Goal: Task Accomplishment & Management: Manage account settings

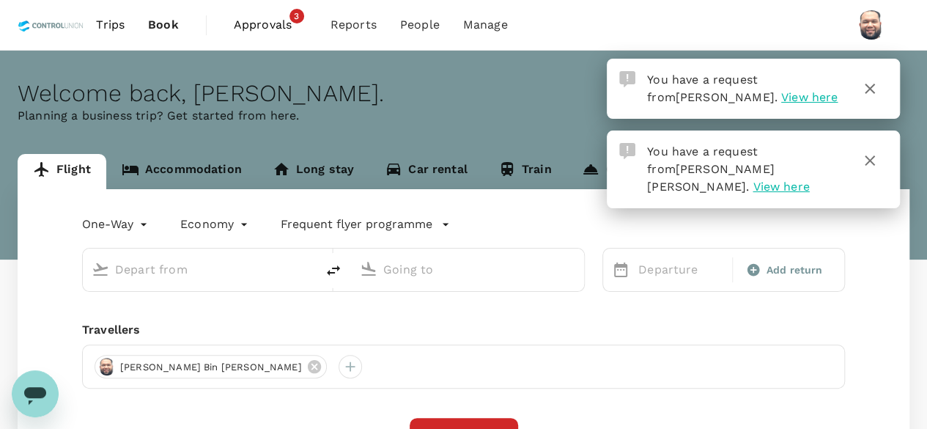
click at [872, 89] on icon "button" at bounding box center [870, 89] width 18 height 18
click at [869, 160] on icon "button" at bounding box center [869, 160] width 10 height 10
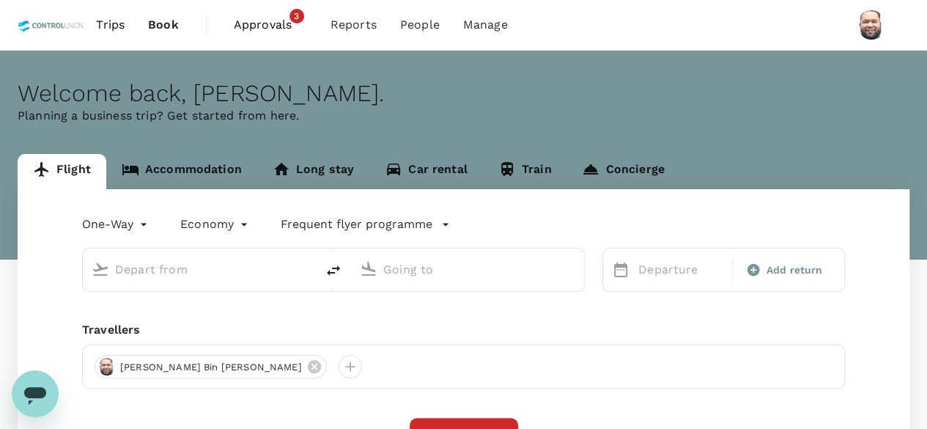
click at [267, 30] on span "Approvals" at bounding box center [270, 25] width 73 height 18
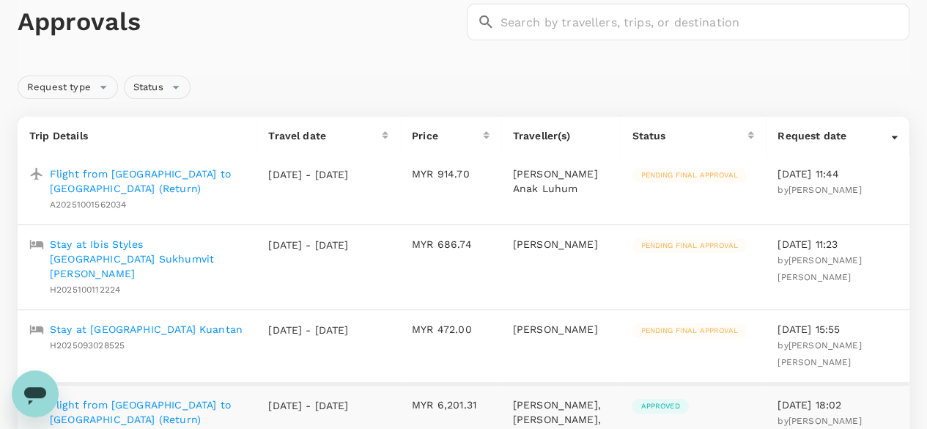
scroll to position [73, 0]
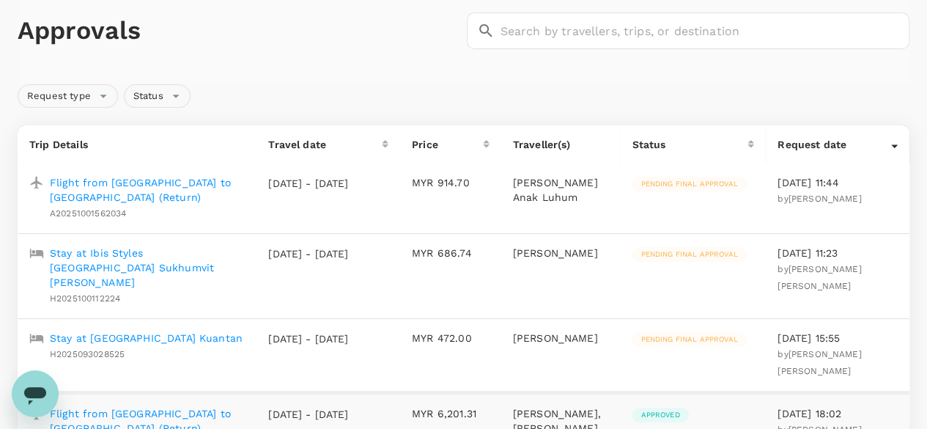
click at [188, 185] on p "Flight from [GEOGRAPHIC_DATA] to [GEOGRAPHIC_DATA] (Return)" at bounding box center [147, 189] width 195 height 29
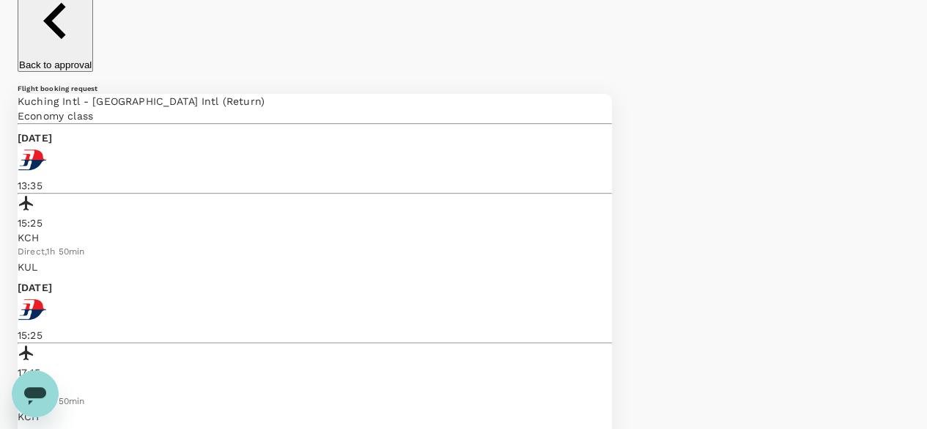
scroll to position [146, 0]
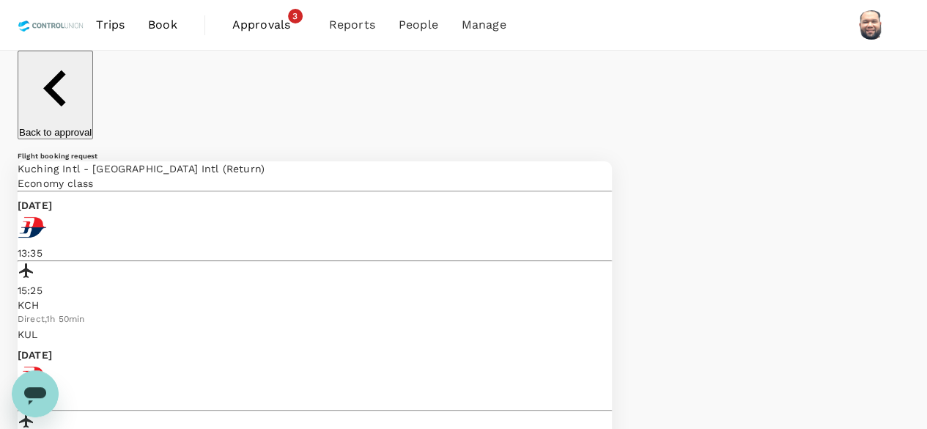
scroll to position [0, 0]
click at [268, 23] on span "Approvals" at bounding box center [268, 25] width 73 height 18
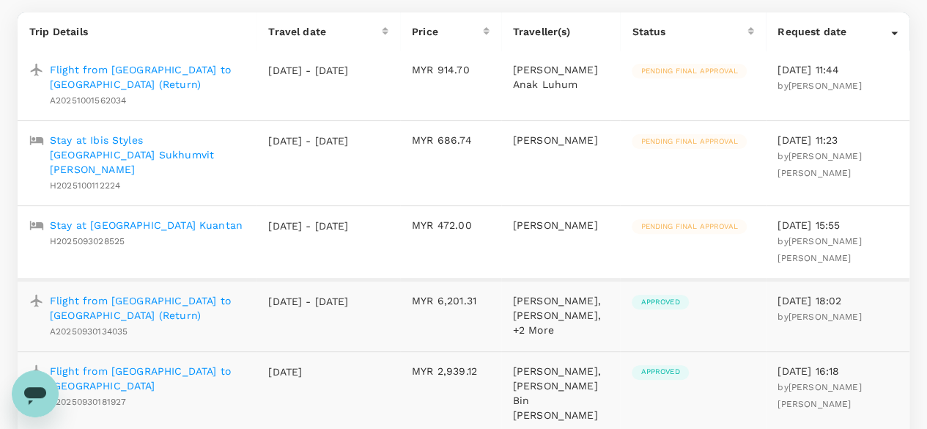
scroll to position [196, 0]
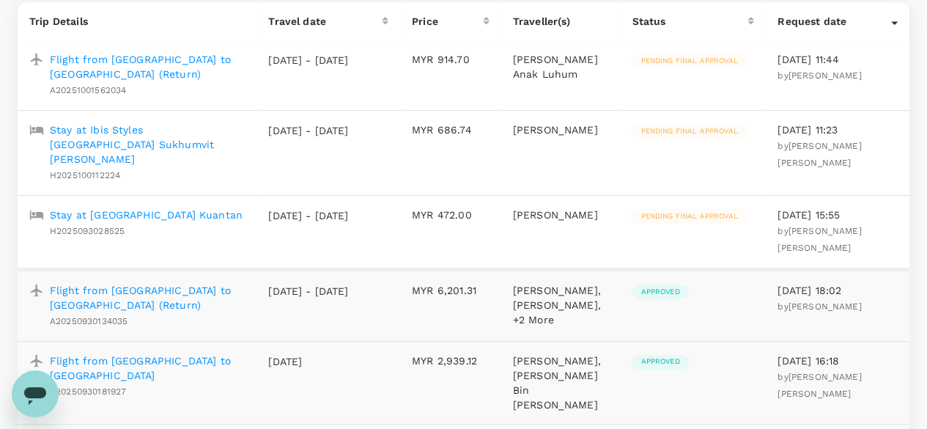
click at [181, 207] on p "Stay at [GEOGRAPHIC_DATA] Kuantan" at bounding box center [146, 214] width 193 height 15
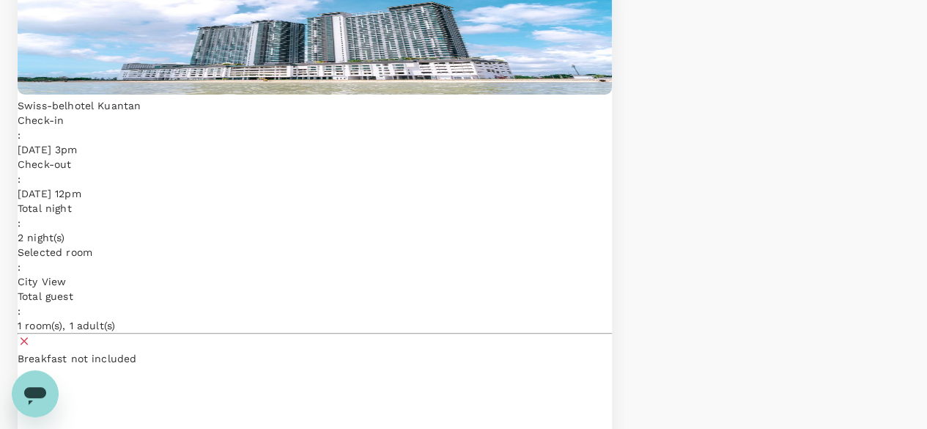
scroll to position [220, 0]
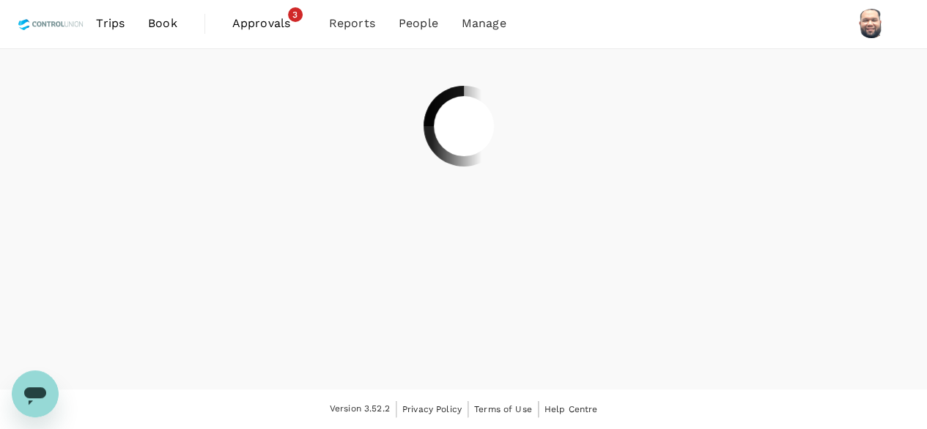
scroll to position [0, 0]
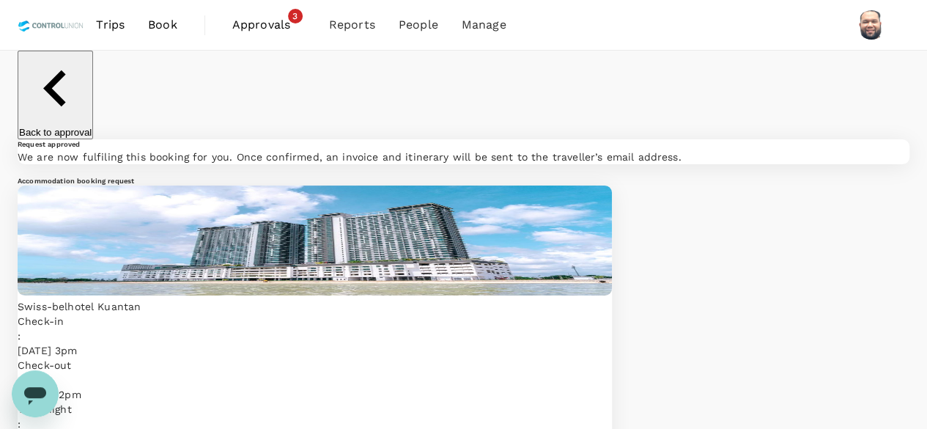
click at [248, 27] on span "Approvals" at bounding box center [268, 25] width 73 height 18
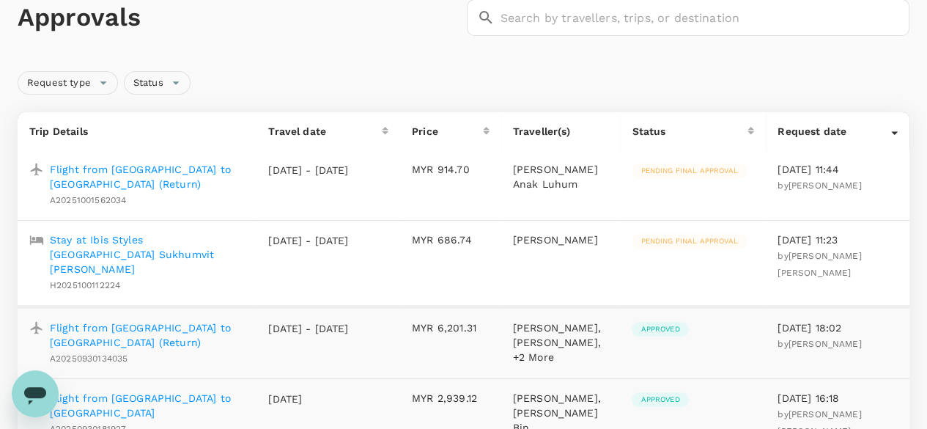
scroll to position [73, 0]
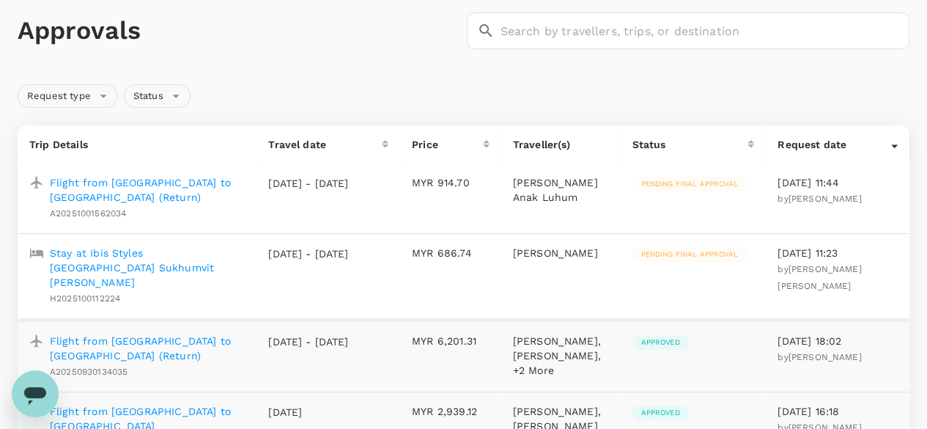
click at [185, 257] on p "Stay at Ibis Styles [GEOGRAPHIC_DATA] Sukhumvit [PERSON_NAME]" at bounding box center [147, 267] width 195 height 44
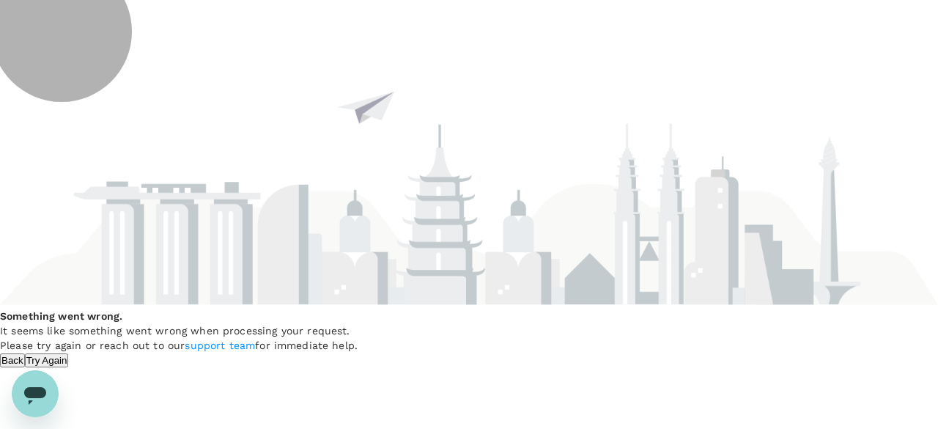
click at [69, 358] on button "Try Again" at bounding box center [47, 360] width 44 height 14
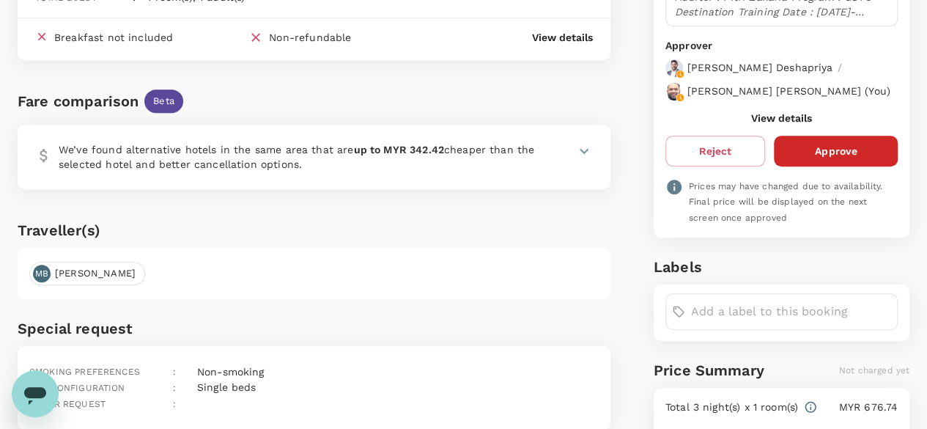
scroll to position [256, 0]
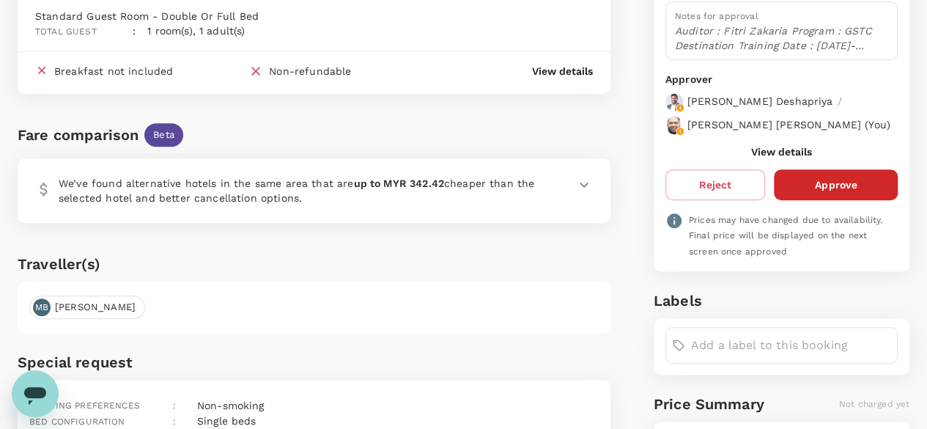
click at [582, 176] on icon at bounding box center [584, 185] width 18 height 18
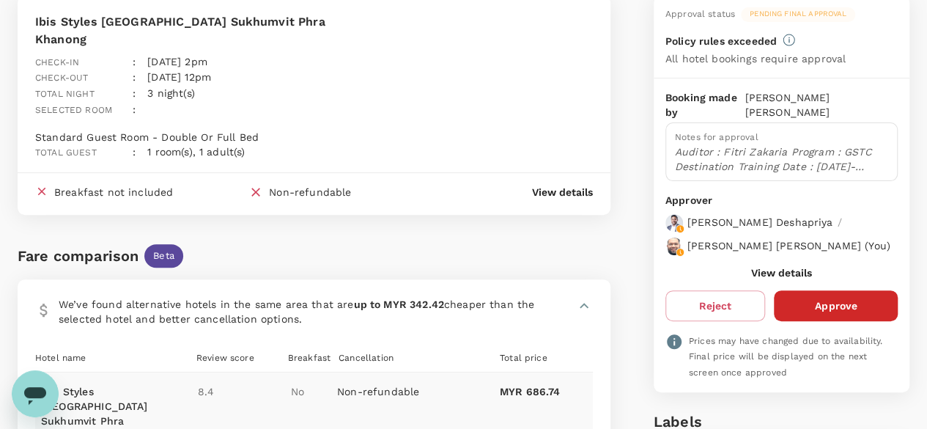
scroll to position [146, 0]
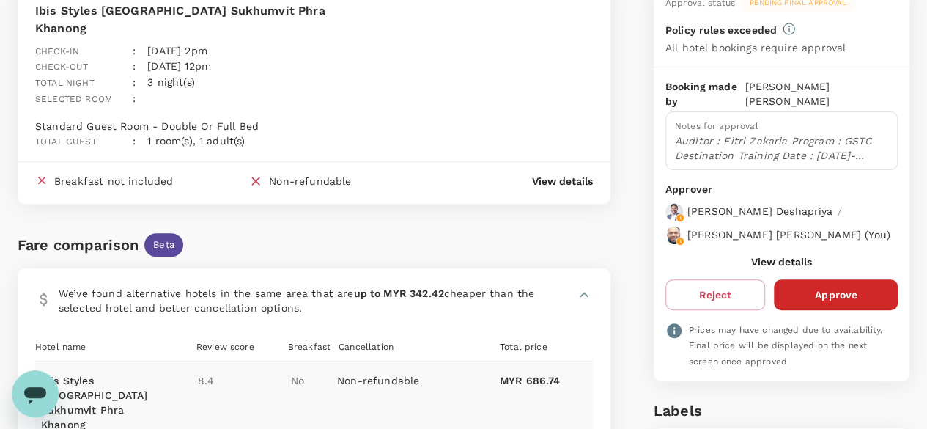
click at [785, 256] on button "View details" at bounding box center [781, 262] width 61 height 12
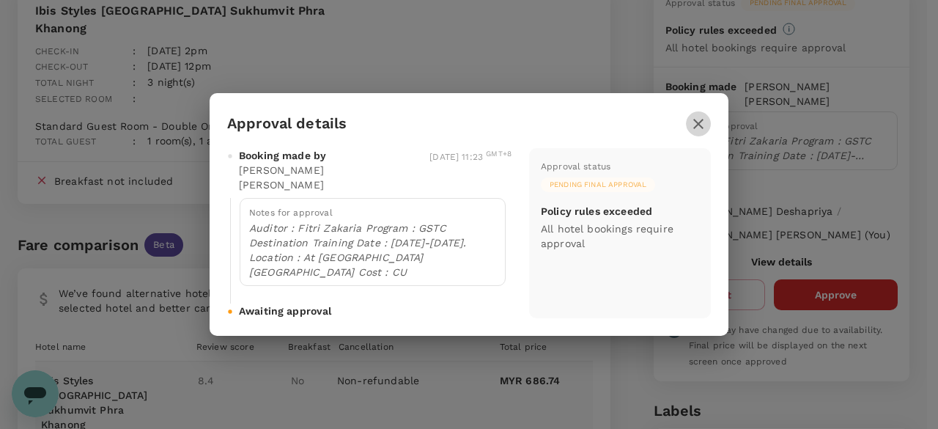
click at [697, 133] on icon "button" at bounding box center [698, 124] width 18 height 18
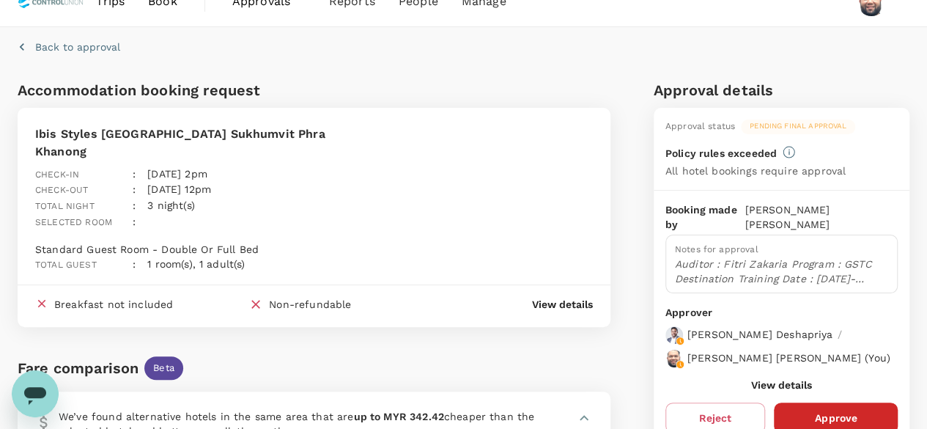
scroll to position [0, 0]
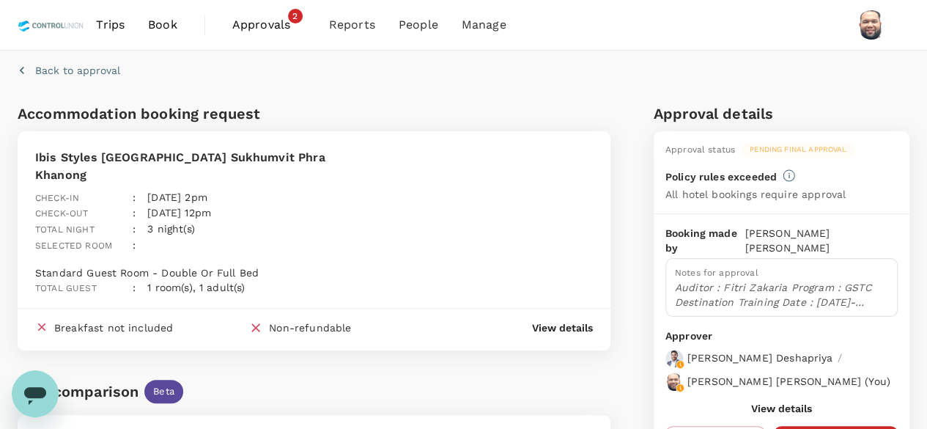
click at [264, 26] on span "Approvals" at bounding box center [268, 25] width 73 height 18
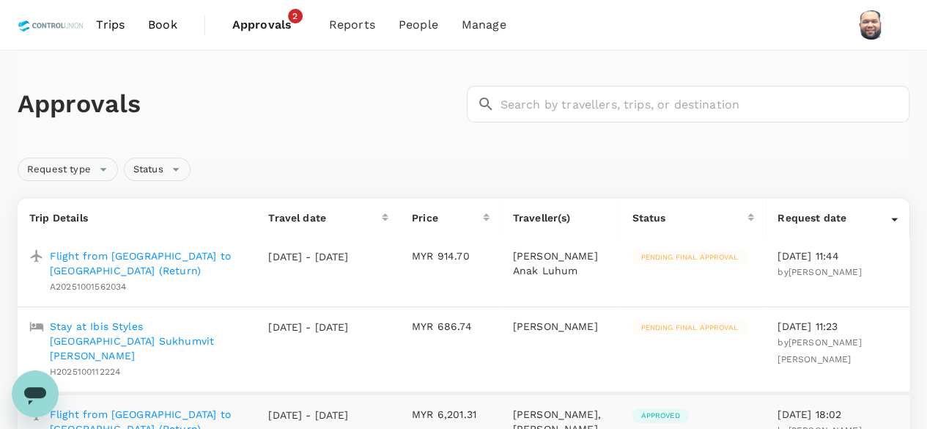
click at [208, 330] on p "Stay at Ibis Styles [GEOGRAPHIC_DATA] Sukhumvit [PERSON_NAME]" at bounding box center [147, 341] width 195 height 44
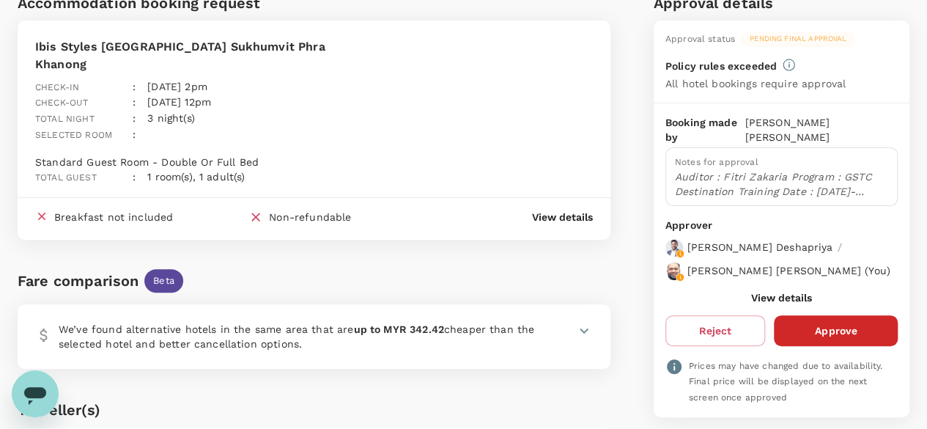
scroll to position [110, 0]
click at [585, 322] on icon at bounding box center [584, 331] width 18 height 18
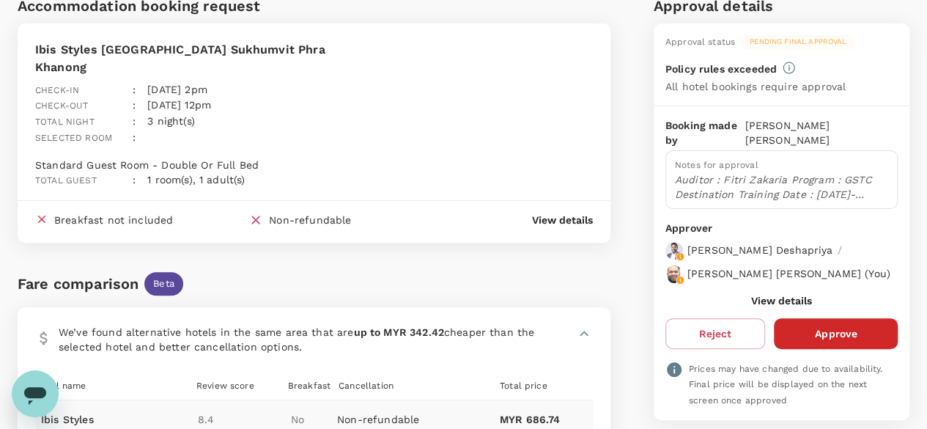
scroll to position [0, 0]
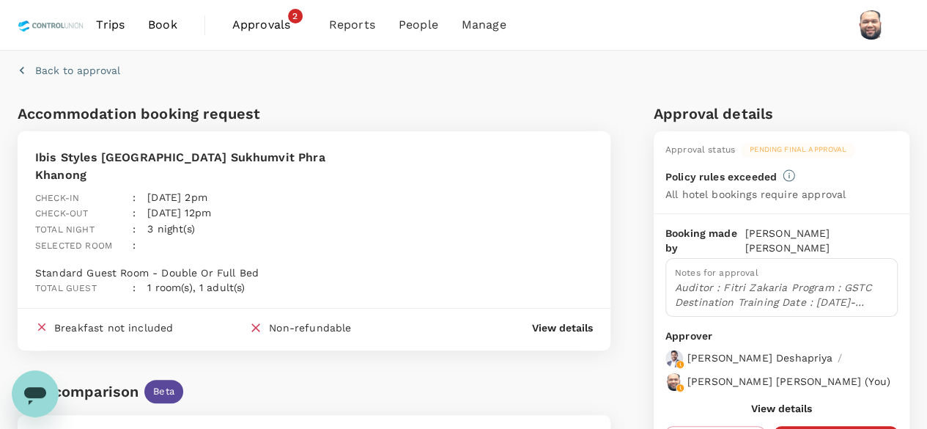
click at [261, 25] on span "Approvals" at bounding box center [268, 25] width 73 height 18
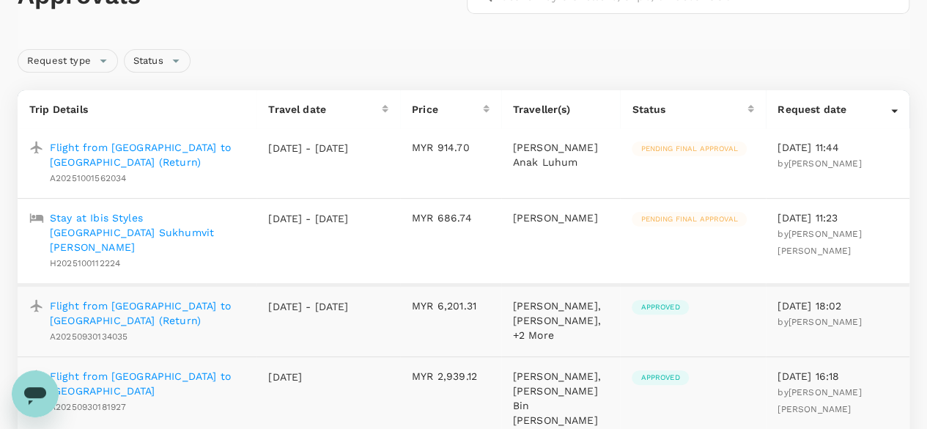
scroll to position [146, 0]
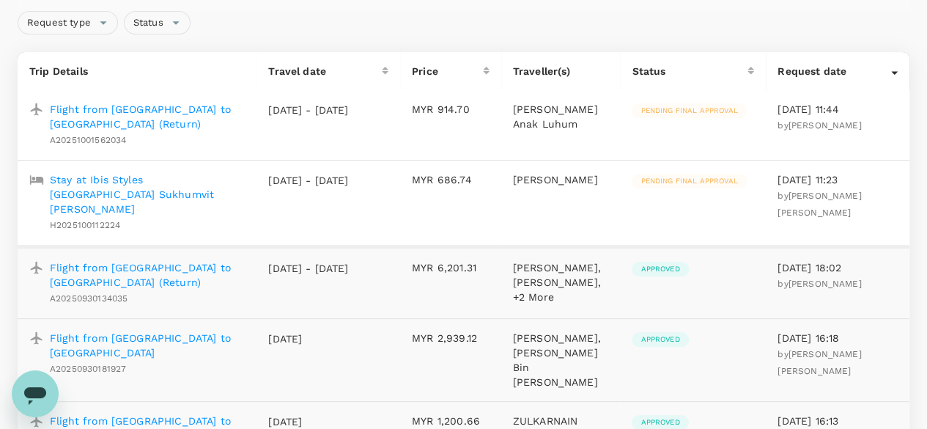
click at [193, 109] on p "Flight from [GEOGRAPHIC_DATA] to [GEOGRAPHIC_DATA] (Return)" at bounding box center [147, 116] width 195 height 29
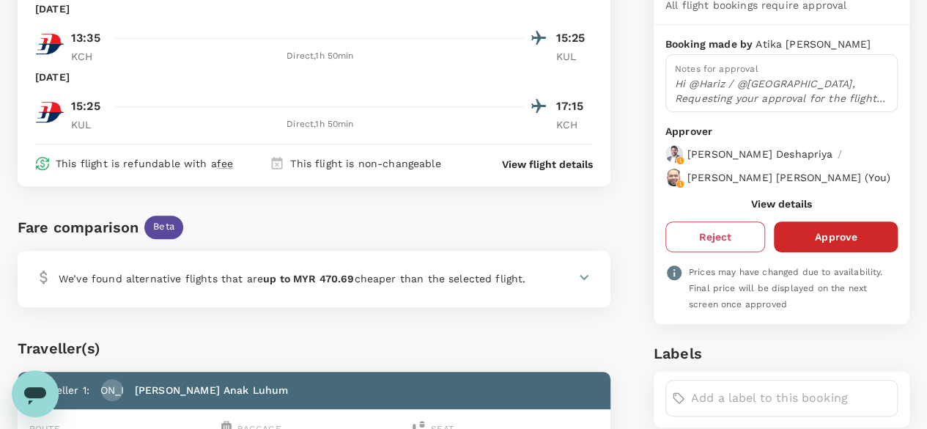
scroll to position [220, 0]
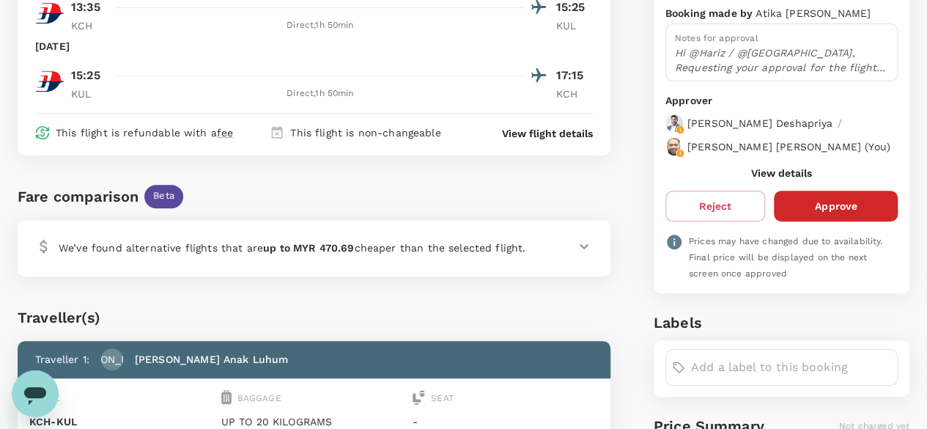
click at [847, 214] on button "Approve" at bounding box center [836, 205] width 124 height 31
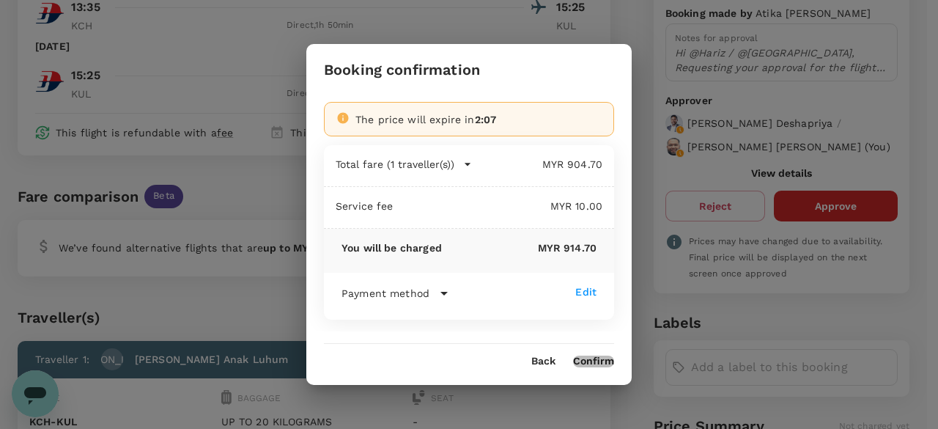
click at [590, 360] on button "Confirm" at bounding box center [593, 361] width 41 height 12
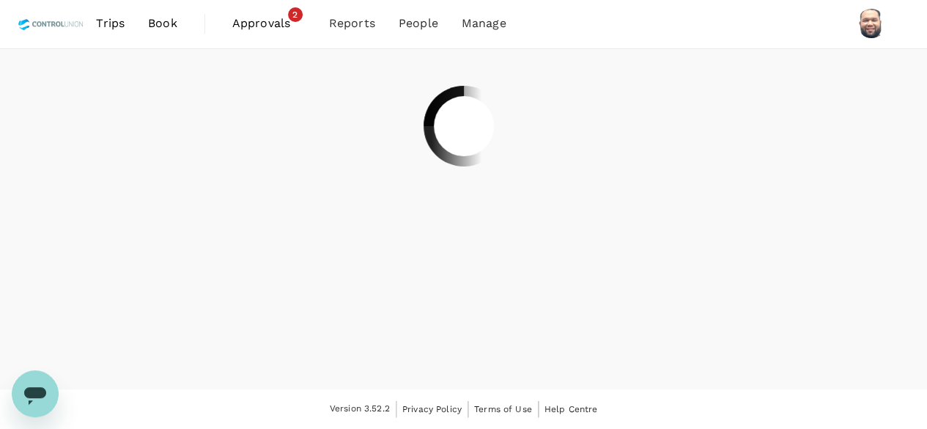
scroll to position [0, 0]
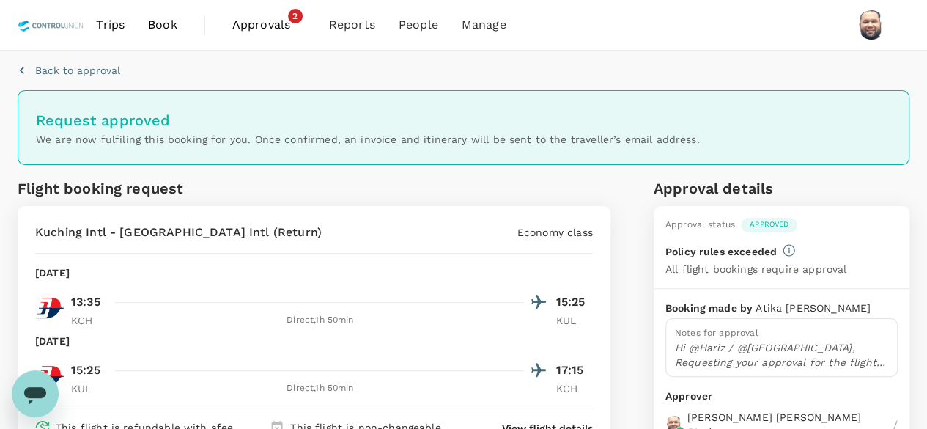
click at [248, 31] on span "Approvals" at bounding box center [268, 25] width 73 height 18
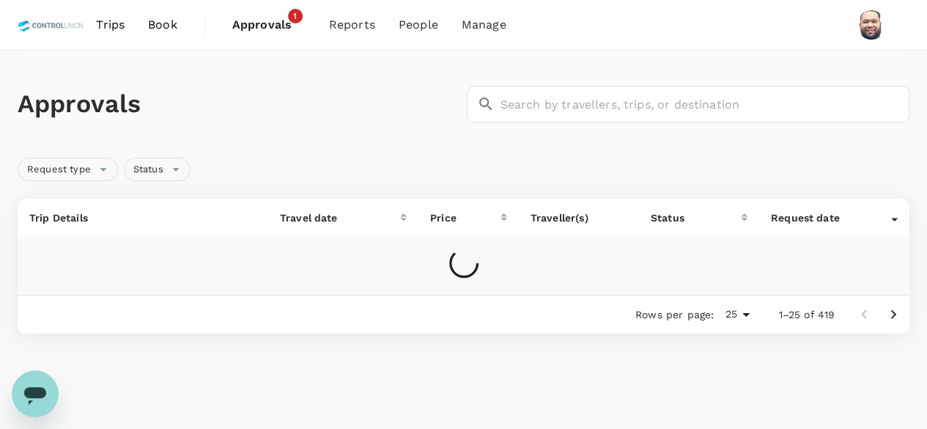
scroll to position [50, 0]
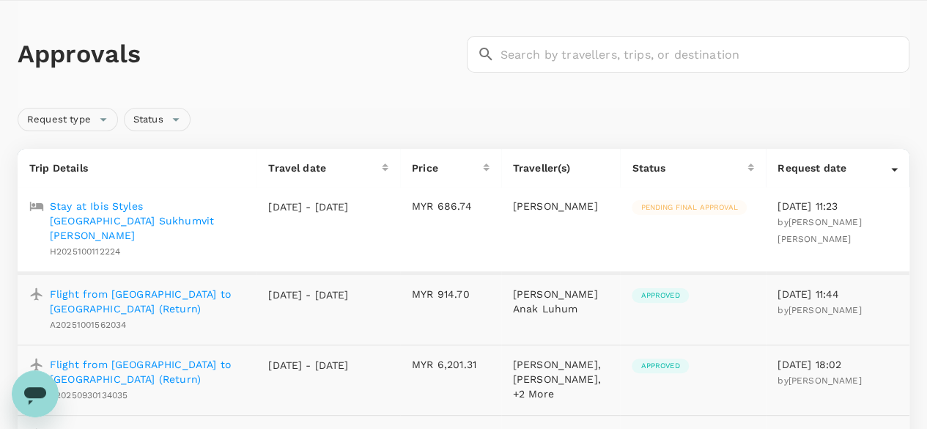
click at [215, 207] on p "Stay at Ibis Styles [GEOGRAPHIC_DATA] Sukhumvit [PERSON_NAME]" at bounding box center [147, 221] width 195 height 44
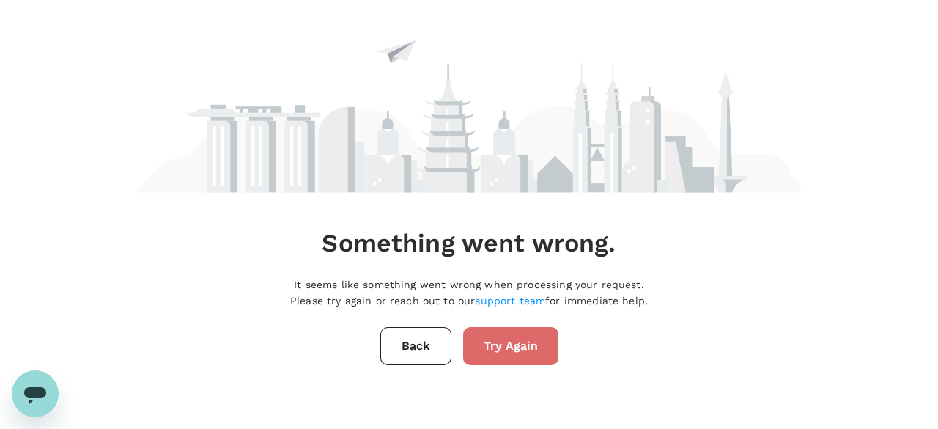
click at [519, 352] on button "Try Again" at bounding box center [510, 346] width 95 height 38
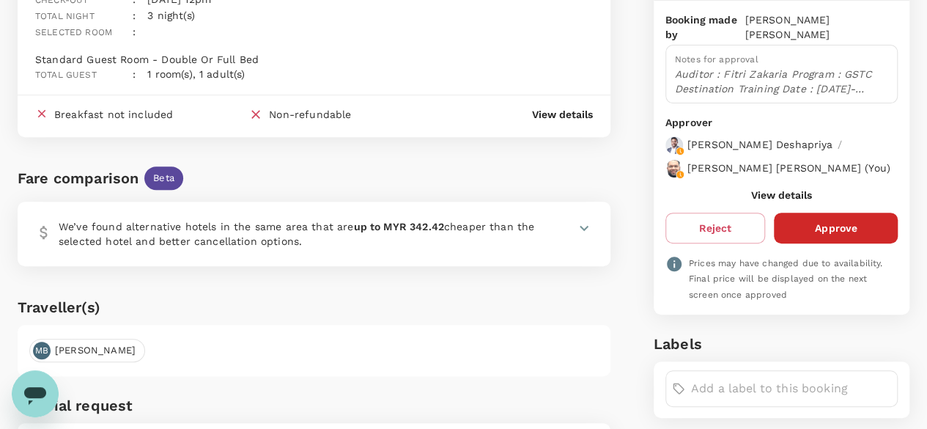
scroll to position [183, 0]
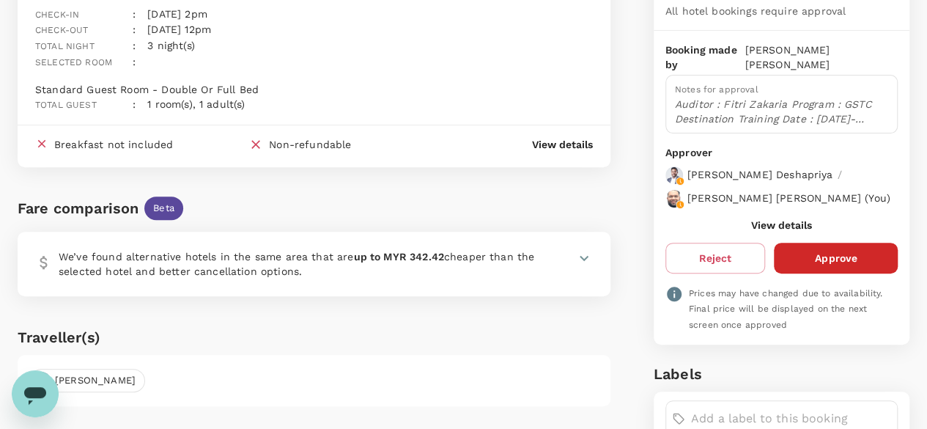
click at [586, 249] on icon at bounding box center [584, 258] width 18 height 18
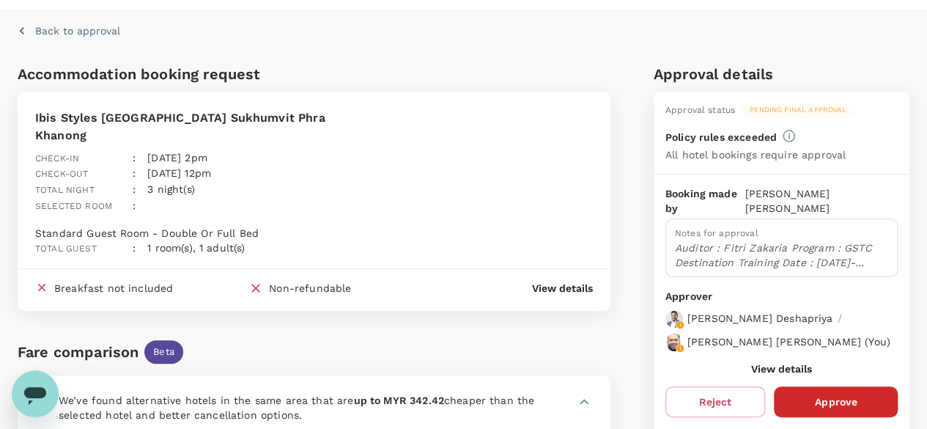
scroll to position [0, 0]
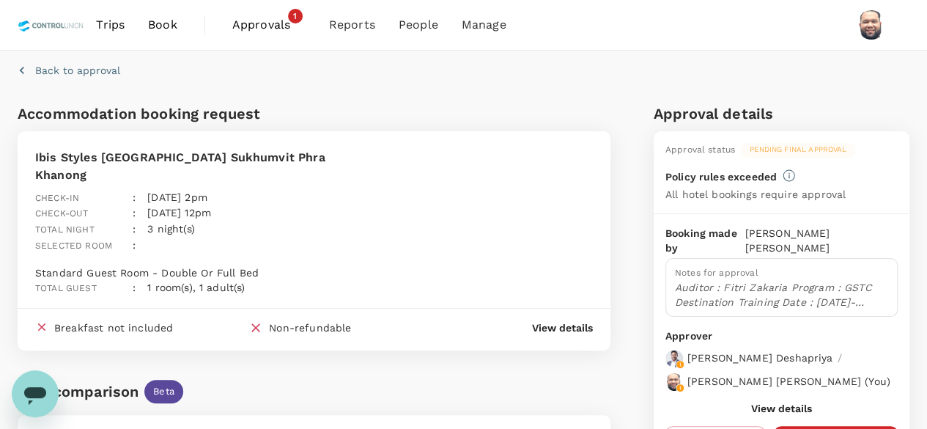
click at [242, 23] on span "Approvals" at bounding box center [268, 25] width 73 height 18
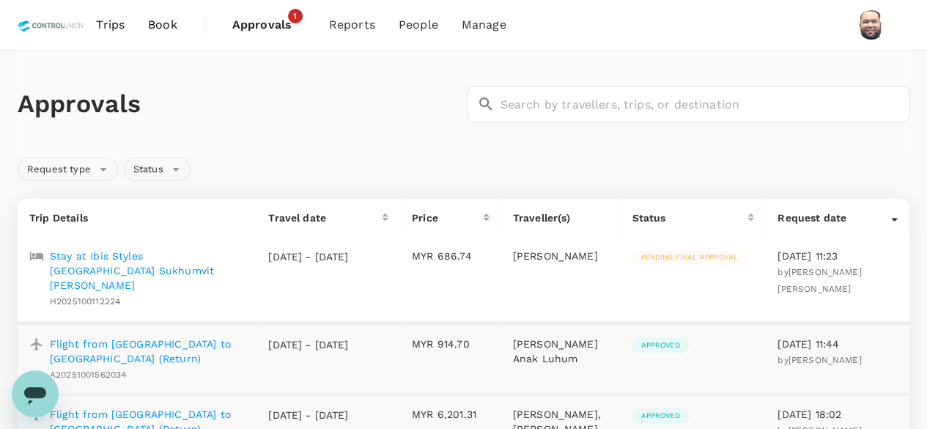
scroll to position [73, 0]
